Goal: Transaction & Acquisition: Purchase product/service

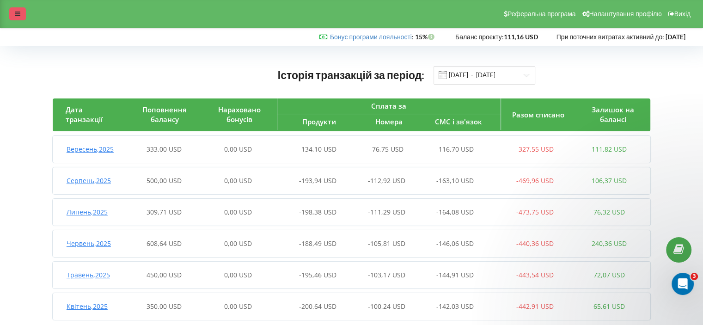
click at [17, 13] on icon at bounding box center [18, 14] width 6 height 6
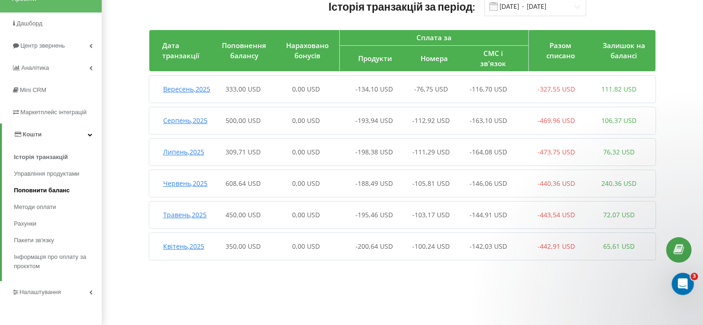
scroll to position [70, 0]
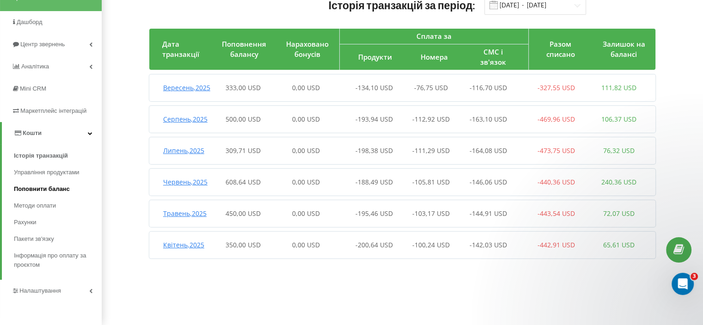
click at [48, 188] on span "Поповнити баланс" at bounding box center [42, 188] width 56 height 9
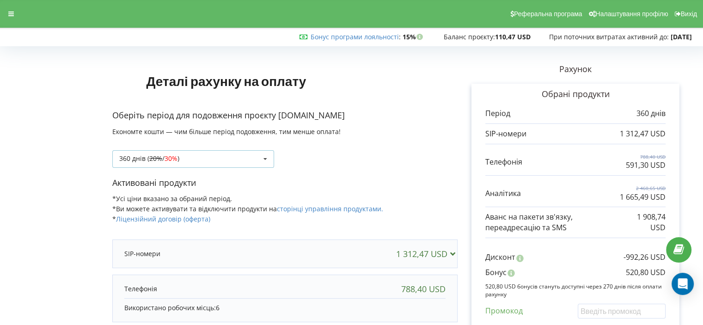
click at [206, 161] on div "360 днів ( 20% / 30% ) Поповнити баланс без подовження 20% / 30% 30% /" at bounding box center [193, 159] width 162 height 18
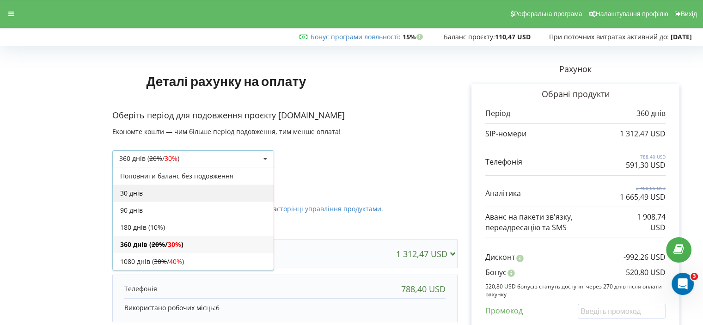
click at [201, 194] on div "30 днів" at bounding box center [193, 192] width 161 height 17
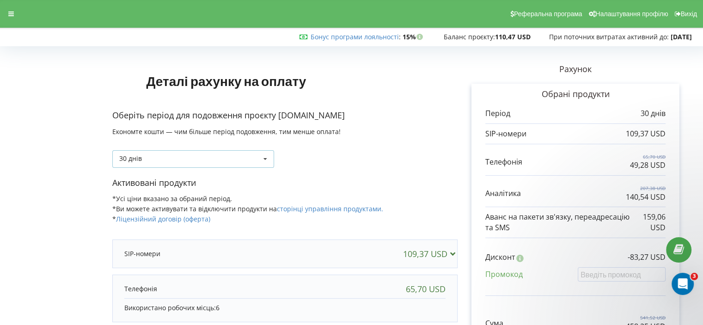
click at [194, 154] on div "30 днів Поповнити баланс без подовження 30 днів 20% / 30% 30% / 40%" at bounding box center [193, 159] width 162 height 18
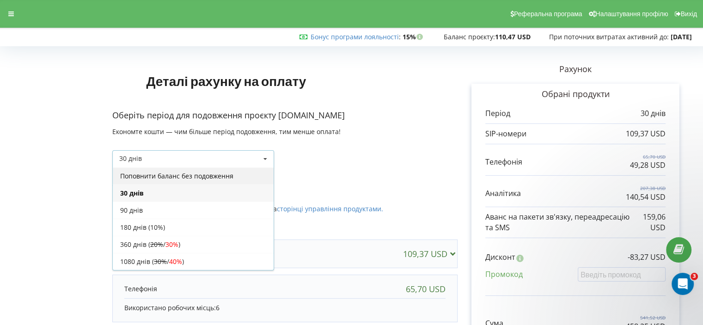
click at [183, 175] on div "Поповнити баланс без подовження" at bounding box center [193, 175] width 161 height 17
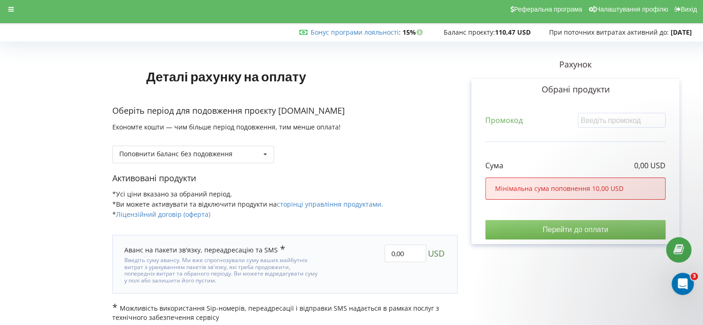
scroll to position [11, 0]
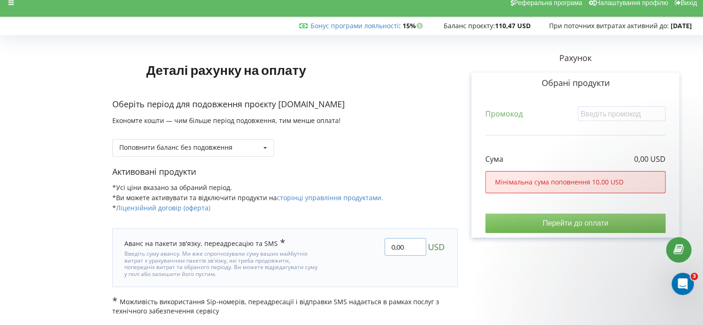
click at [392, 244] on input "0,00" at bounding box center [406, 247] width 42 height 18
type input "300,00"
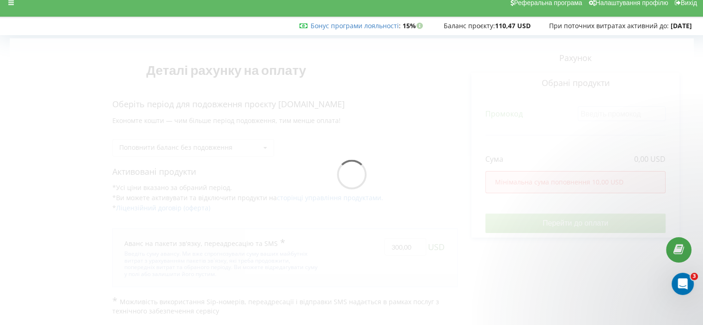
click at [433, 221] on div "Деталі рахунку на оплату Оберіть період для подовження проєкту garant.team Екон…" at bounding box center [352, 176] width 684 height 277
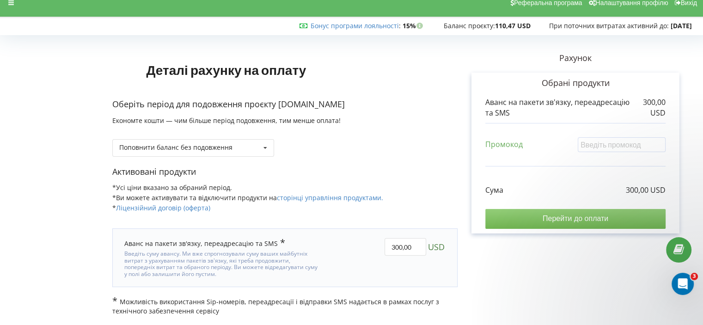
click at [516, 220] on input "Перейти до оплати" at bounding box center [575, 218] width 180 height 19
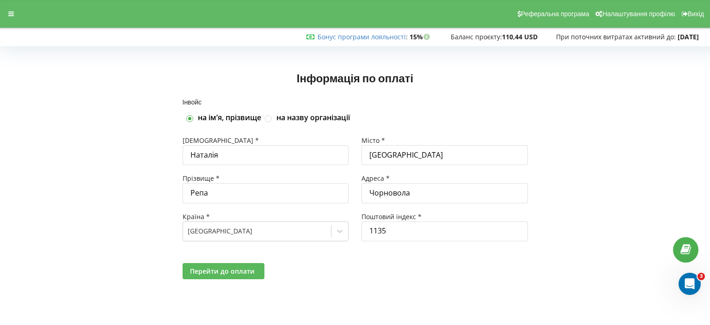
click at [239, 268] on span "Перейти до оплати" at bounding box center [222, 271] width 65 height 9
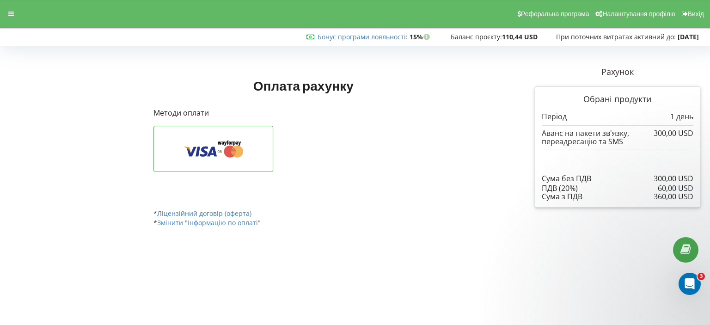
drag, startPoint x: 542, startPoint y: 177, endPoint x: 692, endPoint y: 195, distance: 151.3
click at [692, 195] on div "Сума без ПДВ 300,00 USD 60,00 USD ПДВ (20%) 360,00 USD Сума з ПДВ" at bounding box center [618, 178] width 152 height 45
click at [620, 213] on div "Рахунок Обрані продукти Період 1 день 300,00 USD Аванс на пакети зв'язку, переа…" at bounding box center [617, 137] width 178 height 154
drag, startPoint x: 129, startPoint y: 150, endPoint x: 122, endPoint y: 140, distance: 12.2
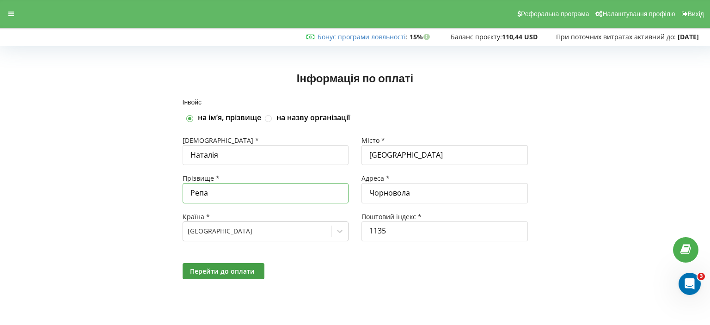
drag, startPoint x: 216, startPoint y: 192, endPoint x: 212, endPoint y: 186, distance: 7.3
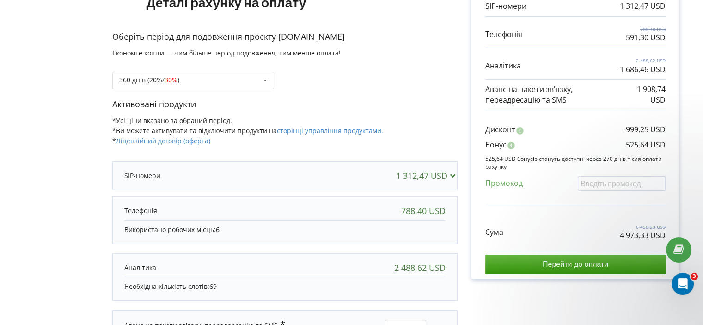
scroll to position [13, 0]
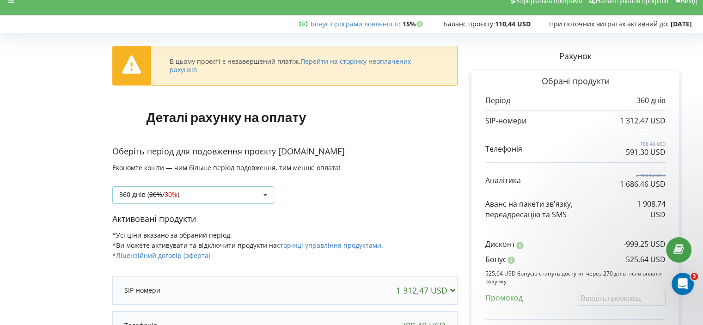
click at [207, 192] on div "360 днів ( 20% / 30% ) Поповнити баланс без подовження 20% / 30% 30% /" at bounding box center [193, 195] width 162 height 18
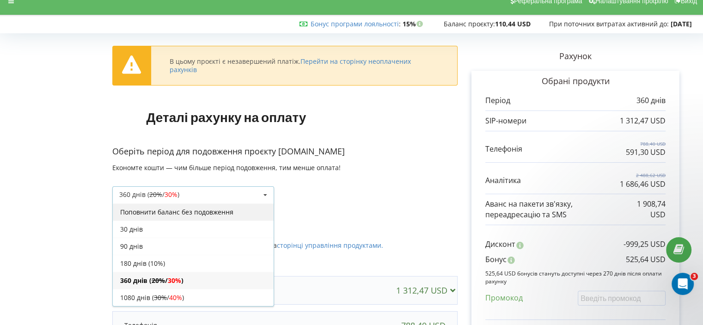
click at [189, 209] on div "Поповнити баланс без подовження" at bounding box center [193, 211] width 161 height 17
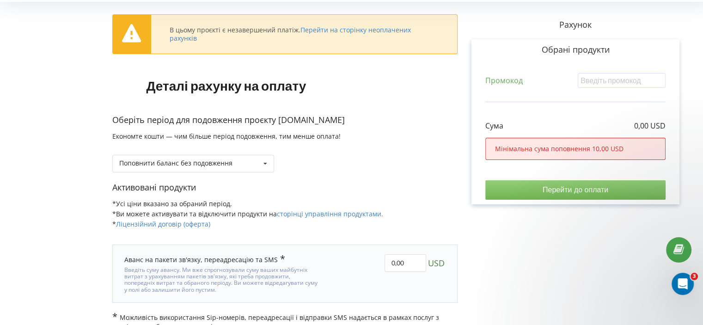
scroll to position [59, 0]
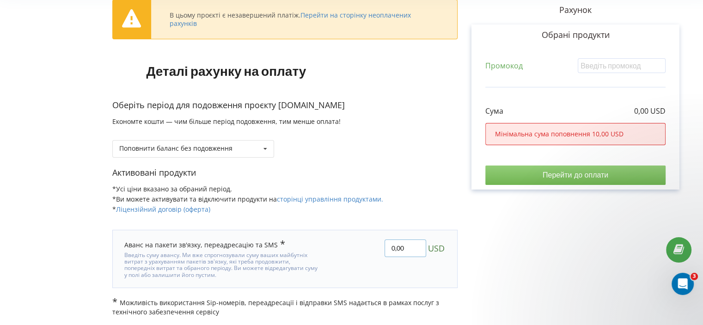
click at [387, 245] on input "0,00" at bounding box center [406, 248] width 42 height 18
type input "250,00"
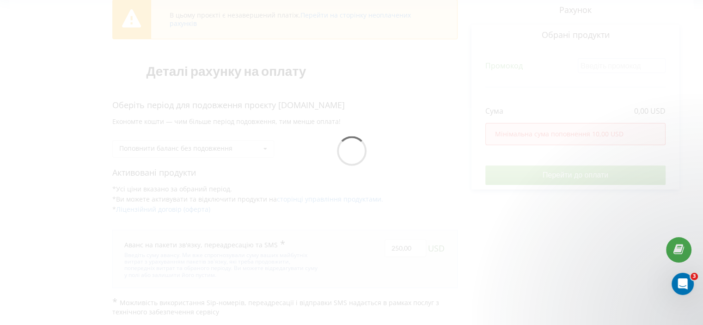
click at [403, 194] on div "В цьому проєкті є незавершений платіж. Перейти на сторінку неоплачених рахунків…" at bounding box center [352, 153] width 684 height 326
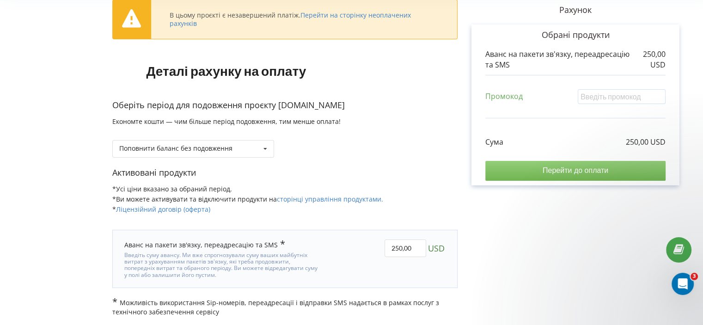
click at [530, 171] on input "Перейти до оплати" at bounding box center [575, 170] width 180 height 19
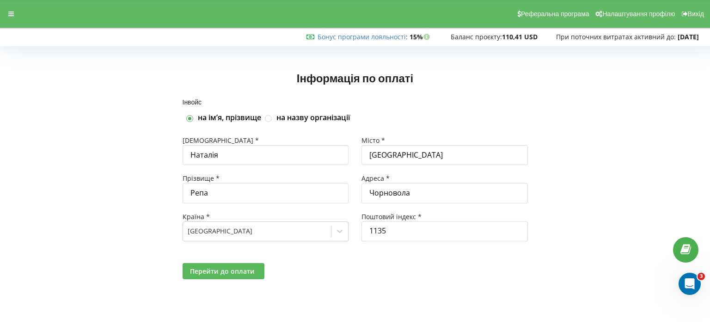
click at [202, 269] on span "Перейти до оплати" at bounding box center [222, 271] width 65 height 9
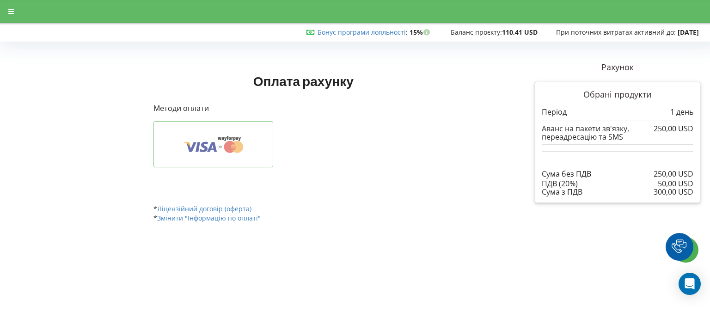
click at [207, 139] on icon at bounding box center [213, 144] width 91 height 18
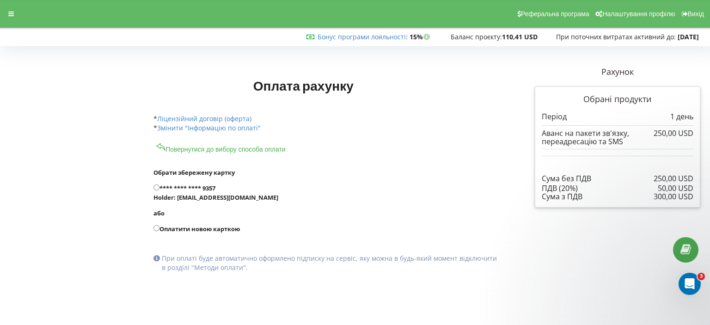
click at [193, 185] on label "**** **** **** 9357 Holder: [EMAIL_ADDRESS][DOMAIN_NAME]" at bounding box center [325, 192] width 344 height 18
click at [159, 185] on input "**** **** **** 9357 Holder: [EMAIL_ADDRESS][DOMAIN_NAME]" at bounding box center [156, 187] width 6 height 6
radio input "true"
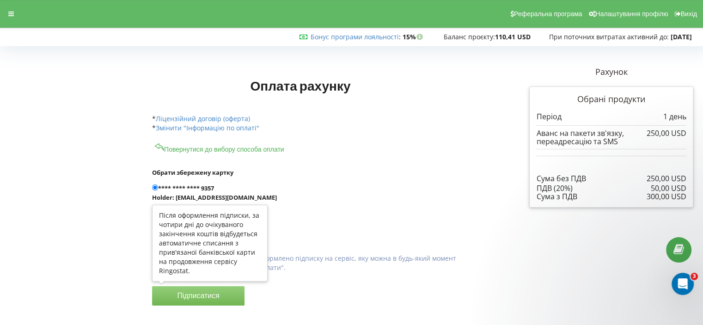
click at [218, 293] on button "Підписатися" at bounding box center [198, 295] width 92 height 19
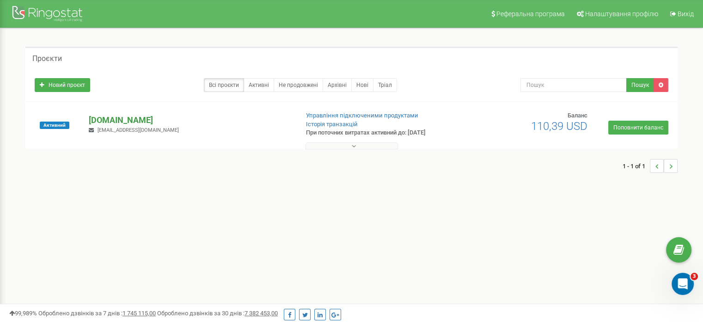
click at [119, 118] on p "[DOMAIN_NAME]" at bounding box center [190, 120] width 202 height 12
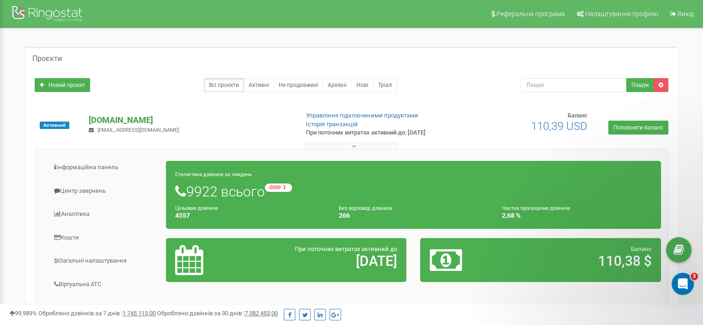
click at [122, 118] on p "[DOMAIN_NAME]" at bounding box center [190, 120] width 202 height 12
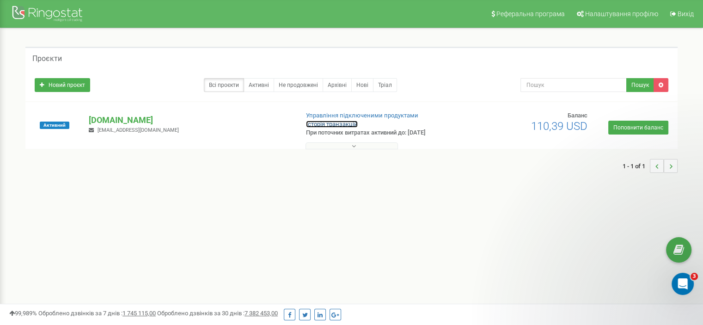
click at [344, 124] on link "Історія транзакцій" at bounding box center [332, 124] width 52 height 7
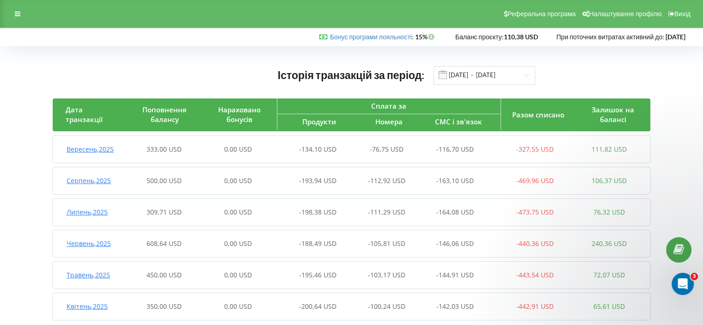
click at [266, 150] on div "0,00 USD" at bounding box center [238, 149] width 74 height 9
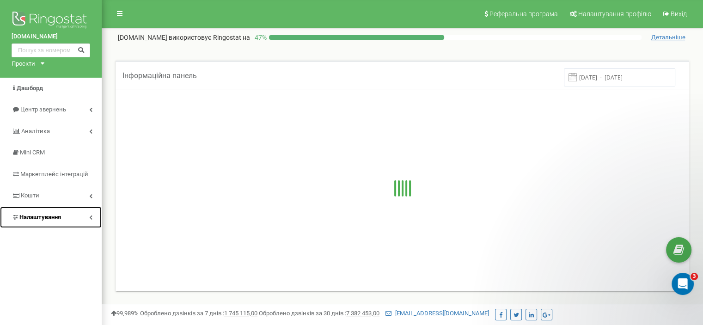
click at [52, 217] on span "Налаштування" at bounding box center [40, 217] width 42 height 7
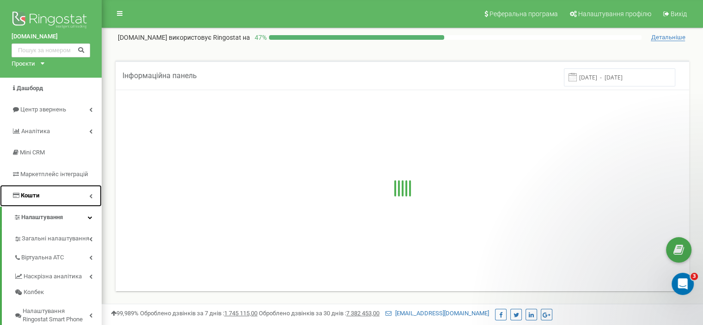
click at [52, 195] on link "Кошти" at bounding box center [51, 196] width 102 height 22
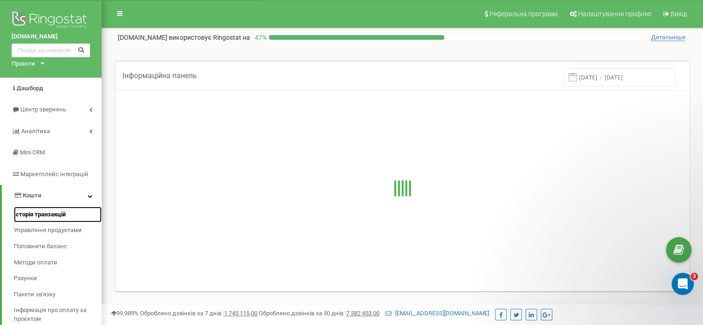
click at [43, 212] on span "Історія транзакцій" at bounding box center [40, 214] width 52 height 9
